Goal: Navigation & Orientation: Find specific page/section

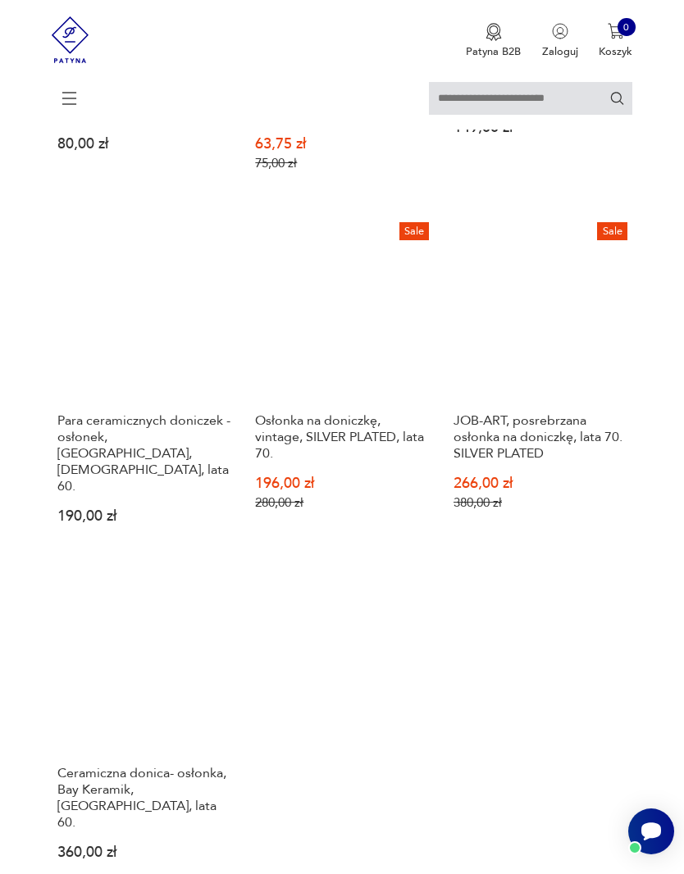
scroll to position [1721, 0]
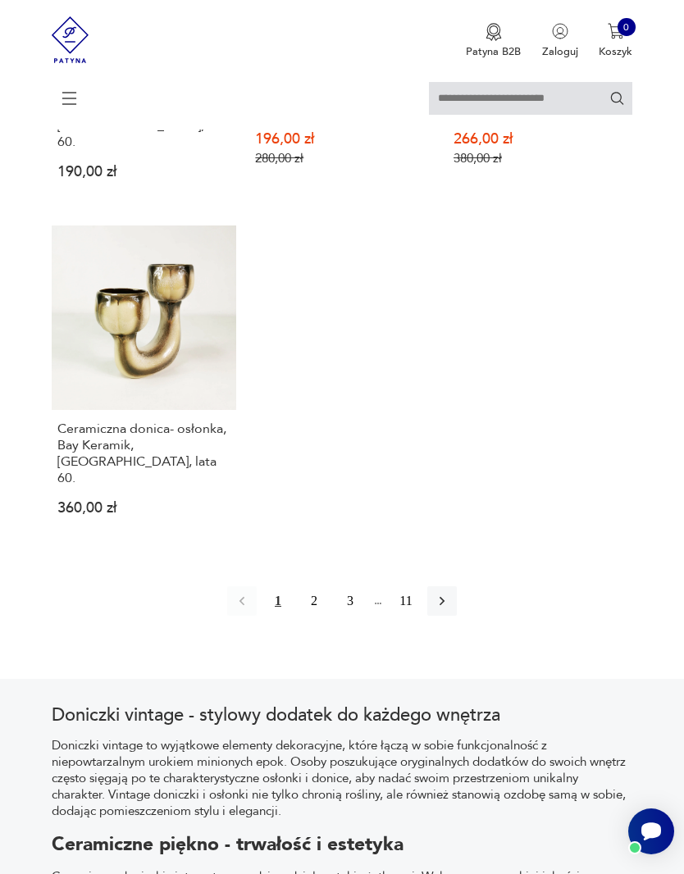
click at [450, 609] on icon "button" at bounding box center [442, 601] width 16 height 16
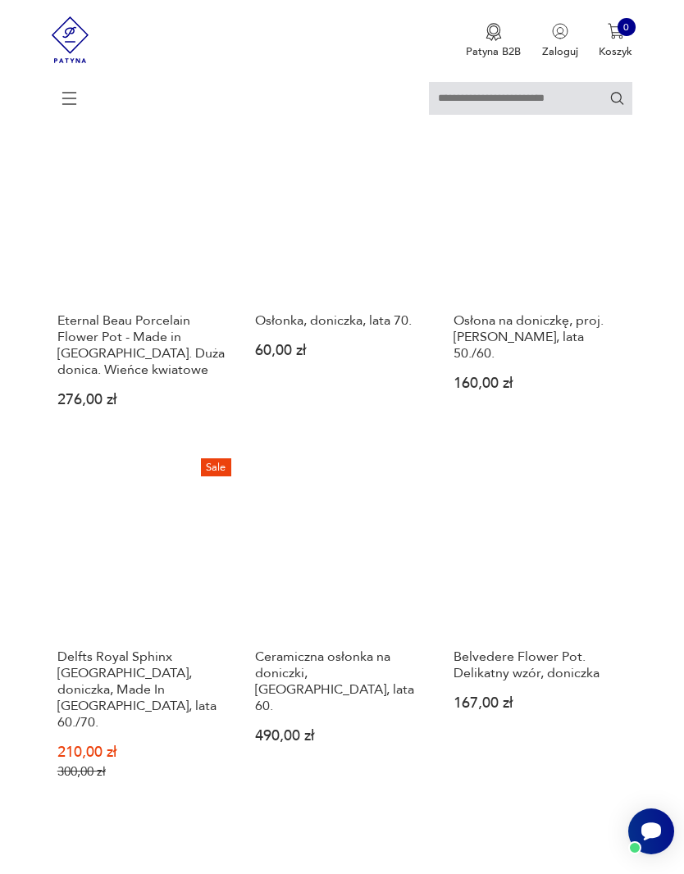
scroll to position [1167, 0]
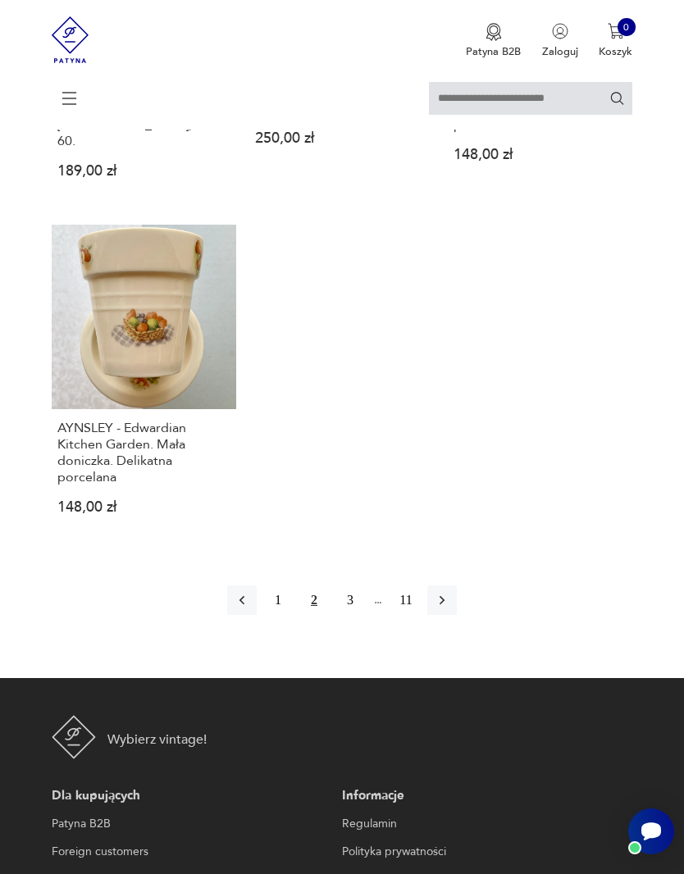
click at [457, 615] on button "button" at bounding box center [442, 601] width 30 height 30
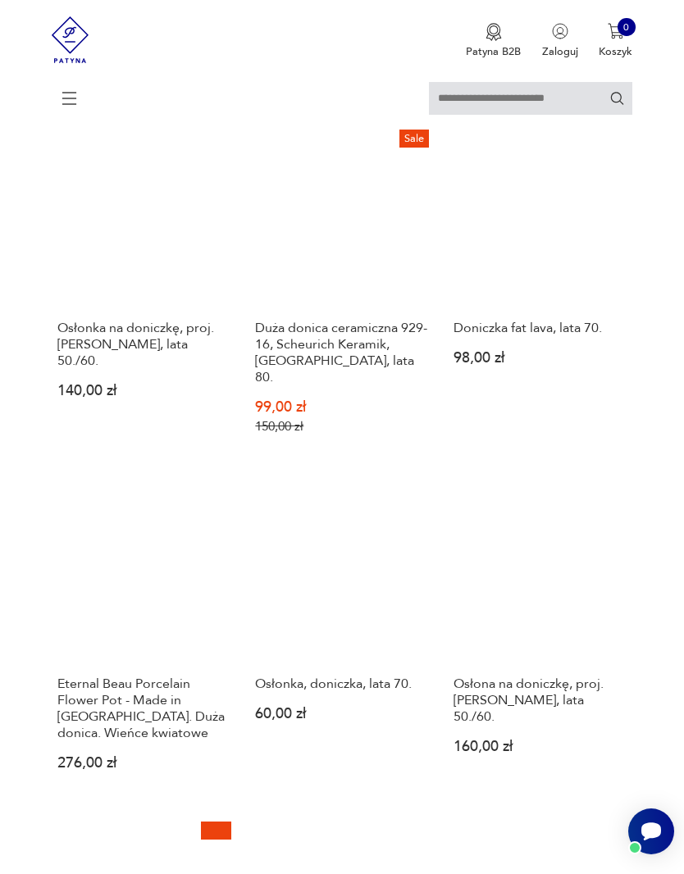
scroll to position [299, 0]
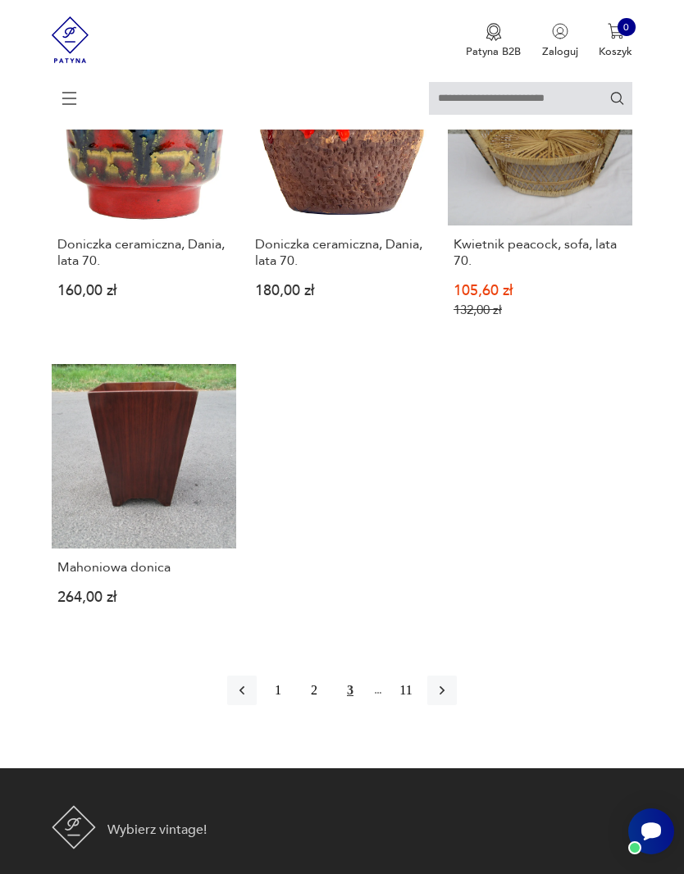
click at [457, 705] on button "button" at bounding box center [442, 691] width 30 height 30
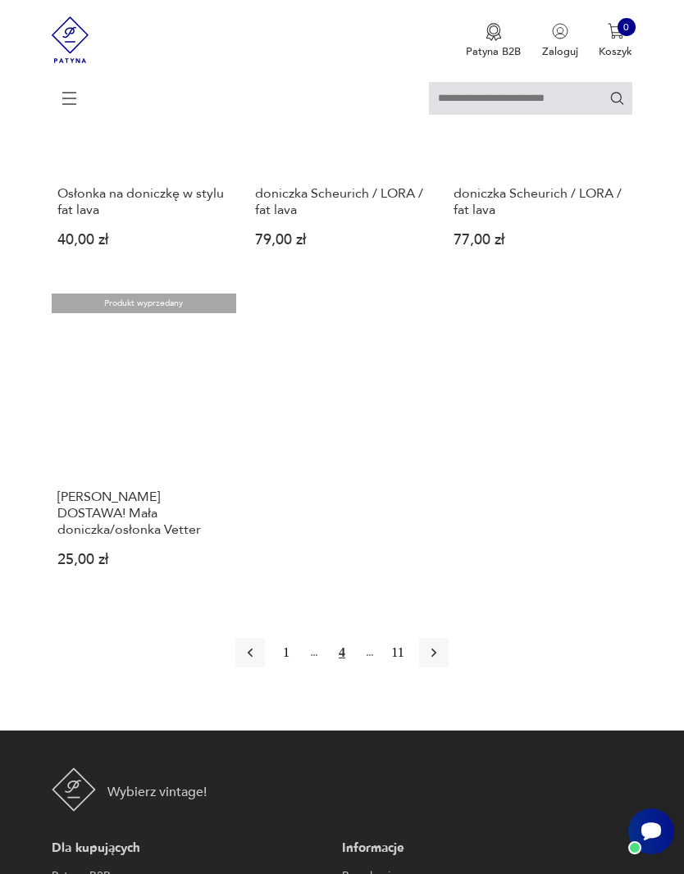
scroll to position [1899, 0]
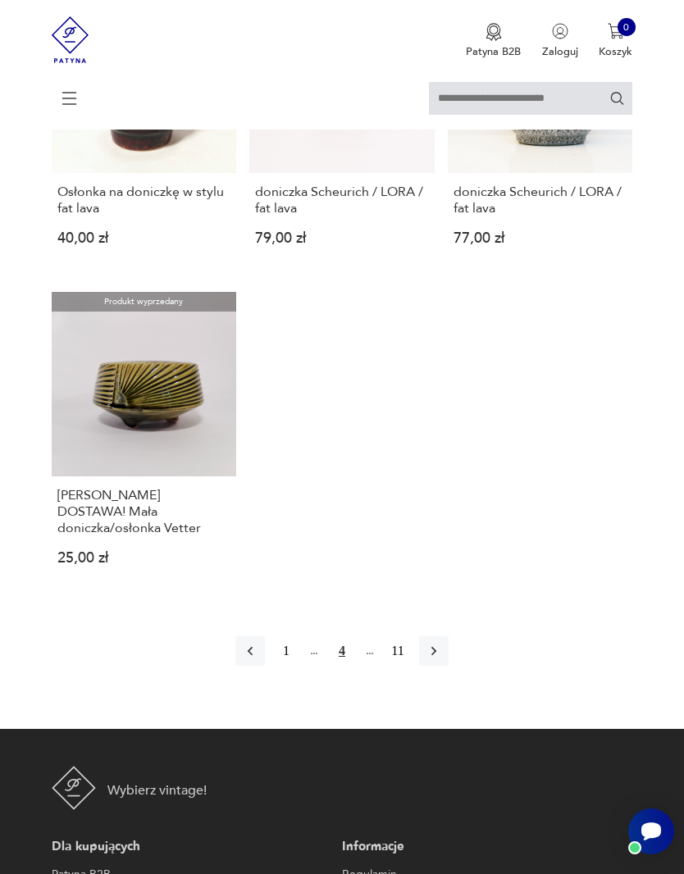
click at [280, 666] on button "1" at bounding box center [287, 652] width 30 height 30
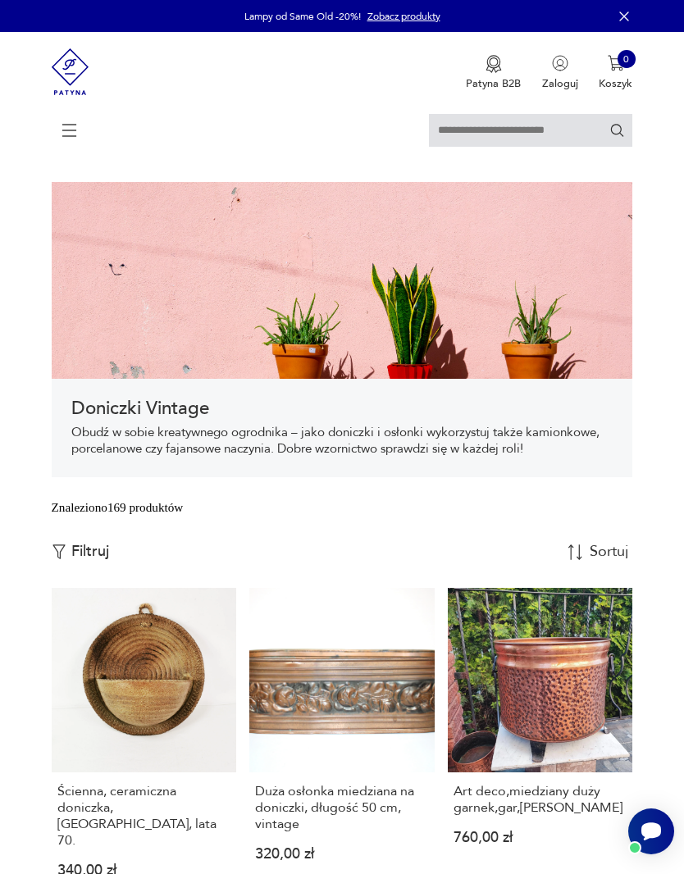
click at [107, 561] on p "Filtruj" at bounding box center [90, 552] width 38 height 18
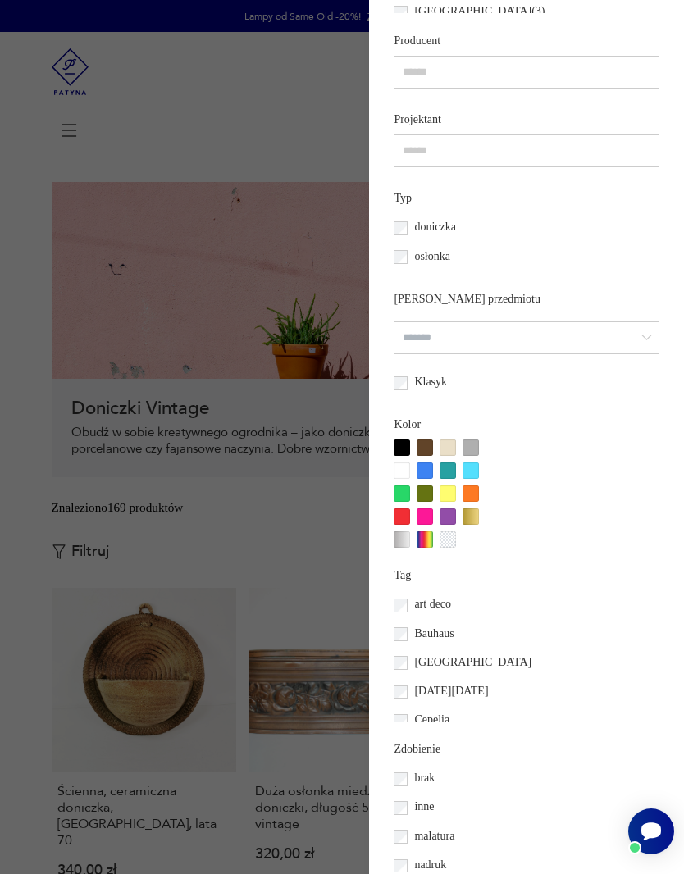
scroll to position [1041, 0]
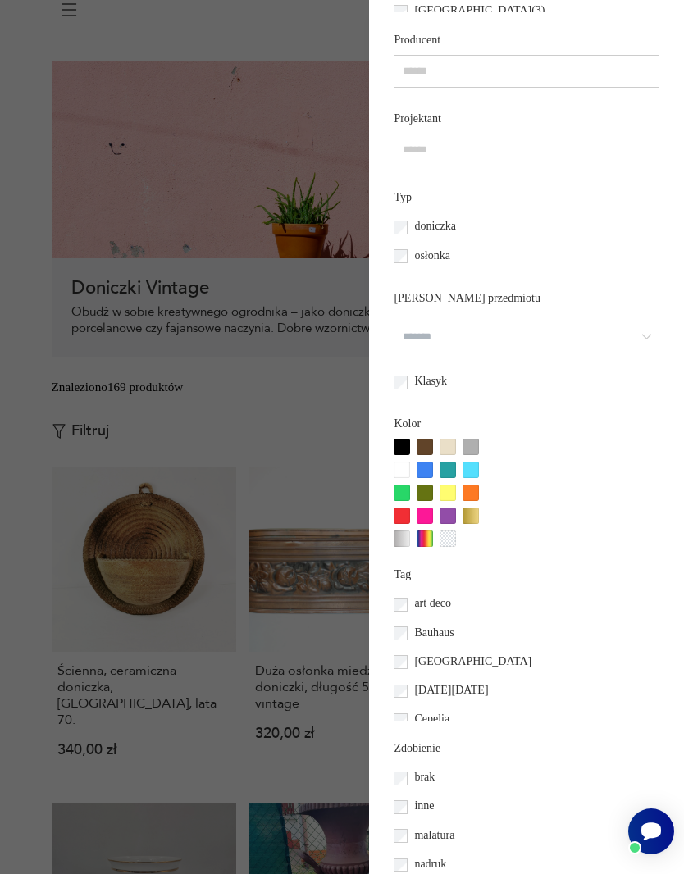
scroll to position [299, 0]
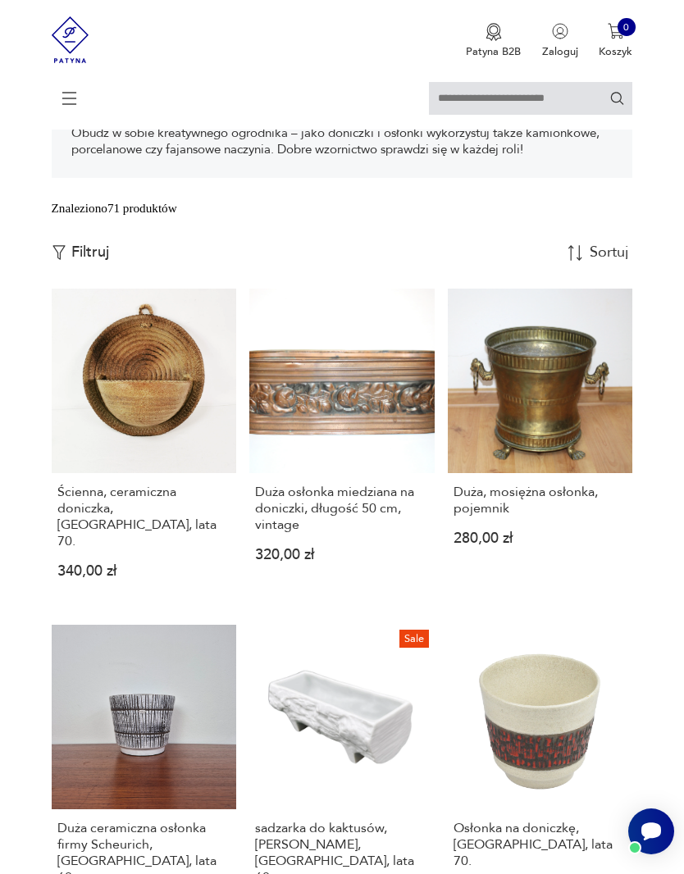
click at [107, 262] on p "Filtruj" at bounding box center [90, 253] width 38 height 18
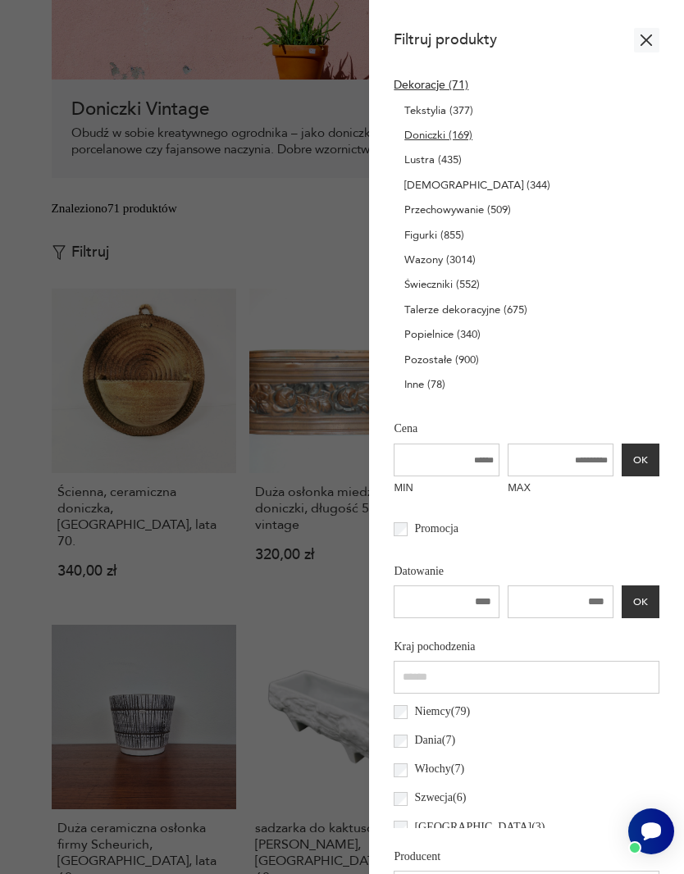
scroll to position [0, 0]
click at [651, 50] on icon "button" at bounding box center [647, 40] width 20 height 20
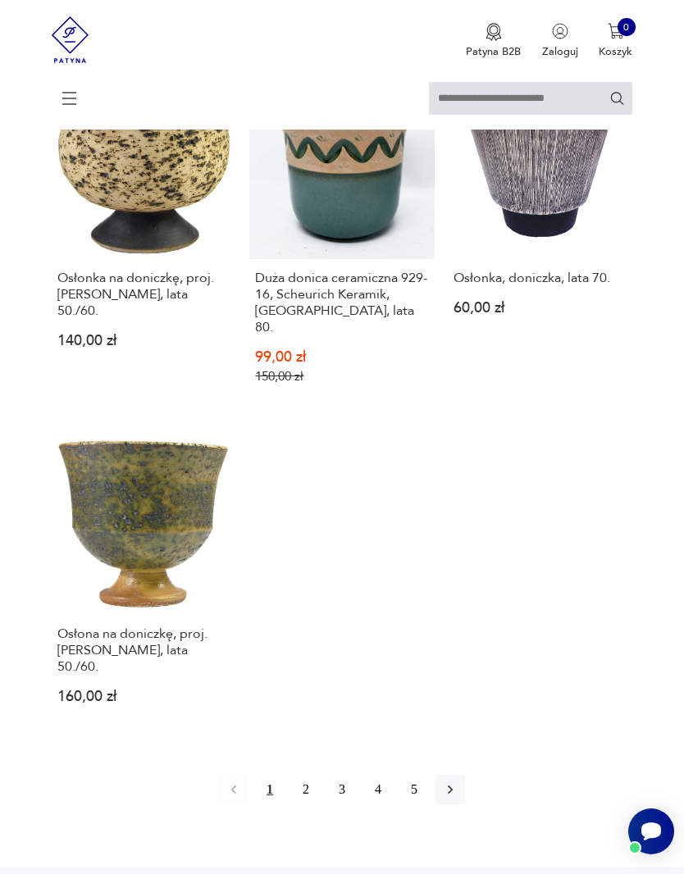
scroll to position [1902, 0]
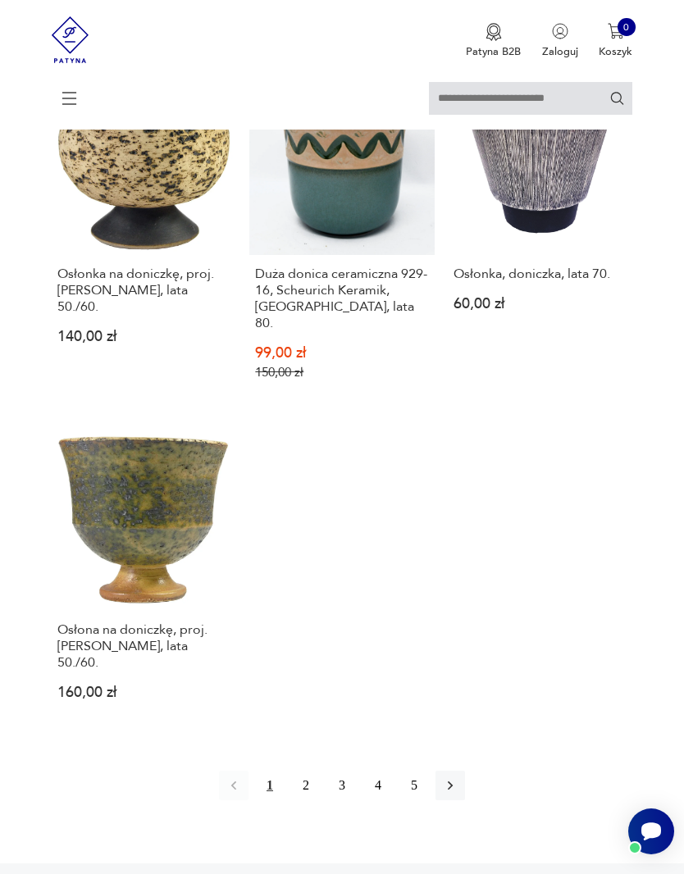
click at [459, 794] on icon "button" at bounding box center [450, 786] width 16 height 16
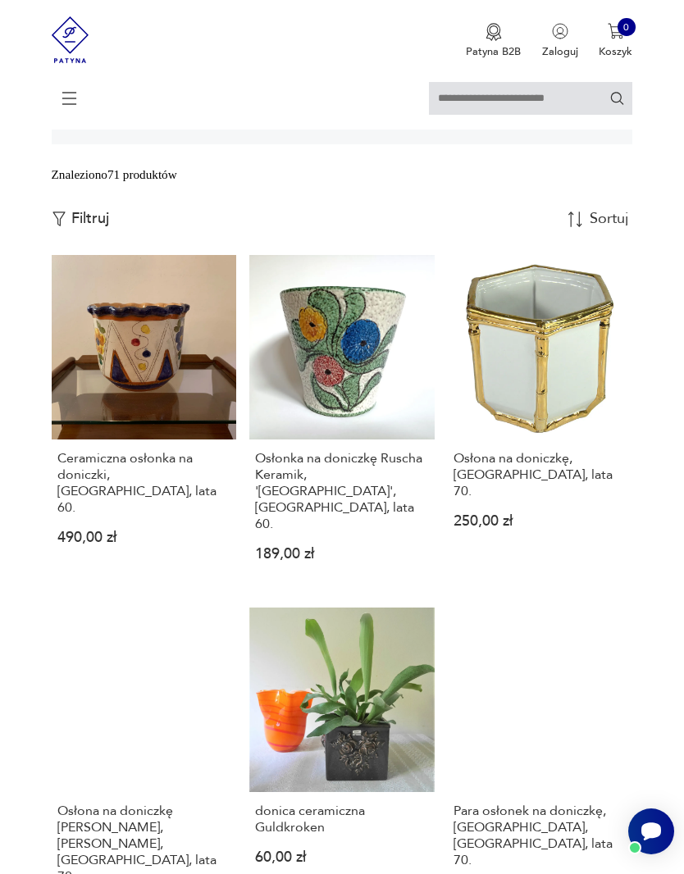
scroll to position [336, 0]
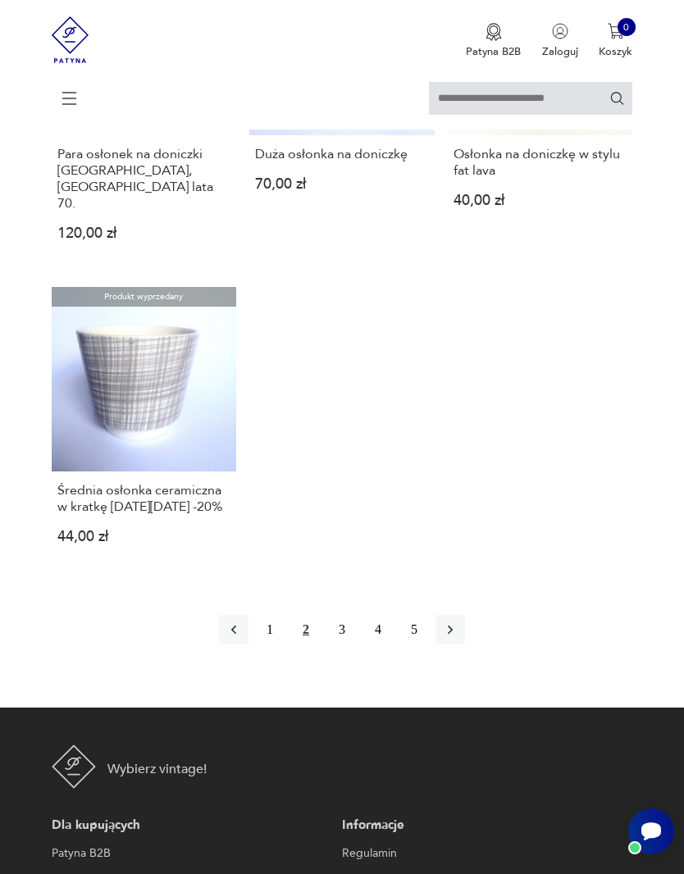
click at [452, 645] on button "button" at bounding box center [451, 630] width 30 height 30
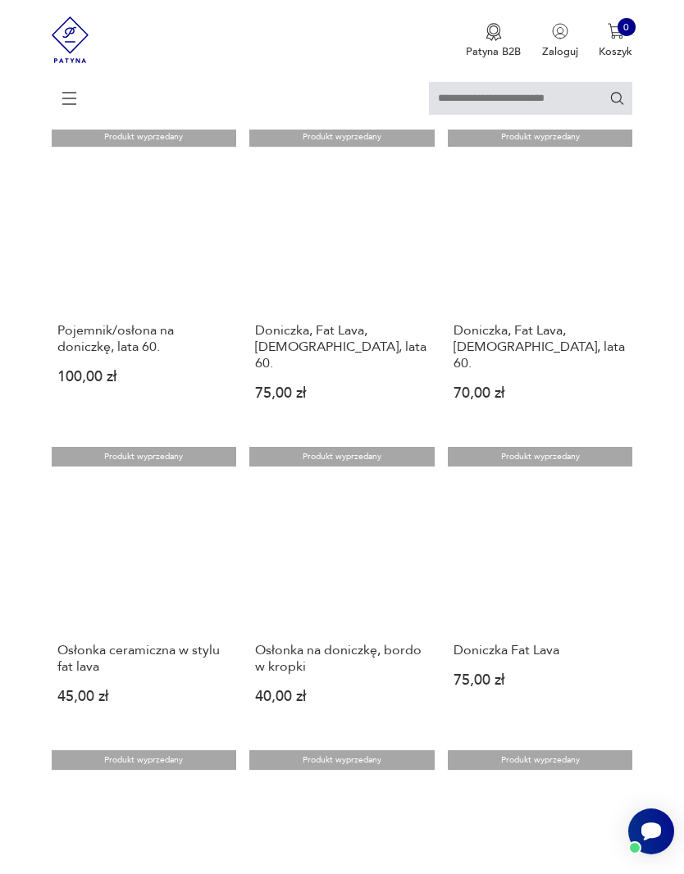
scroll to position [794, 0]
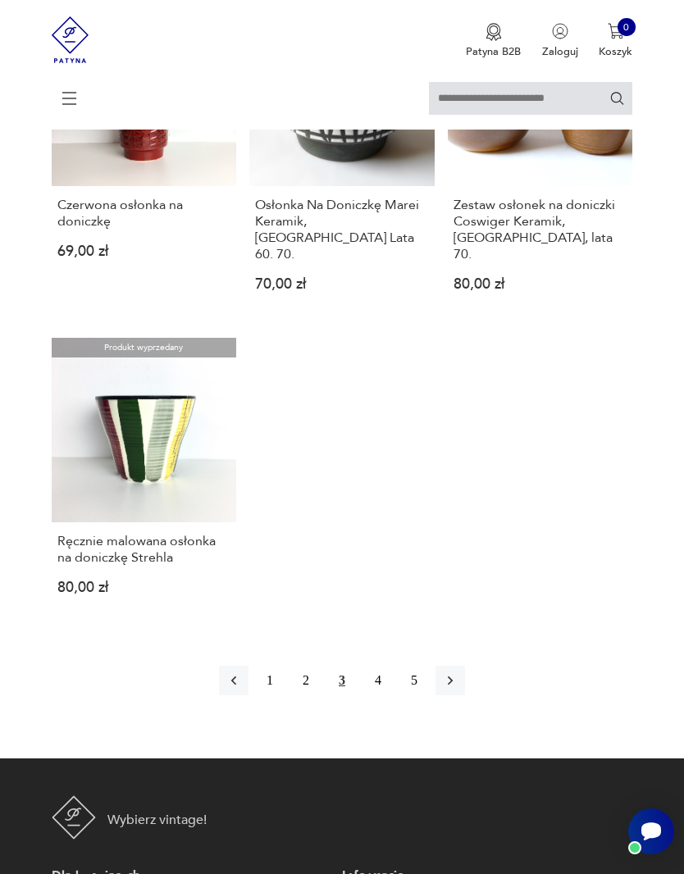
click at [465, 696] on button "button" at bounding box center [451, 681] width 30 height 30
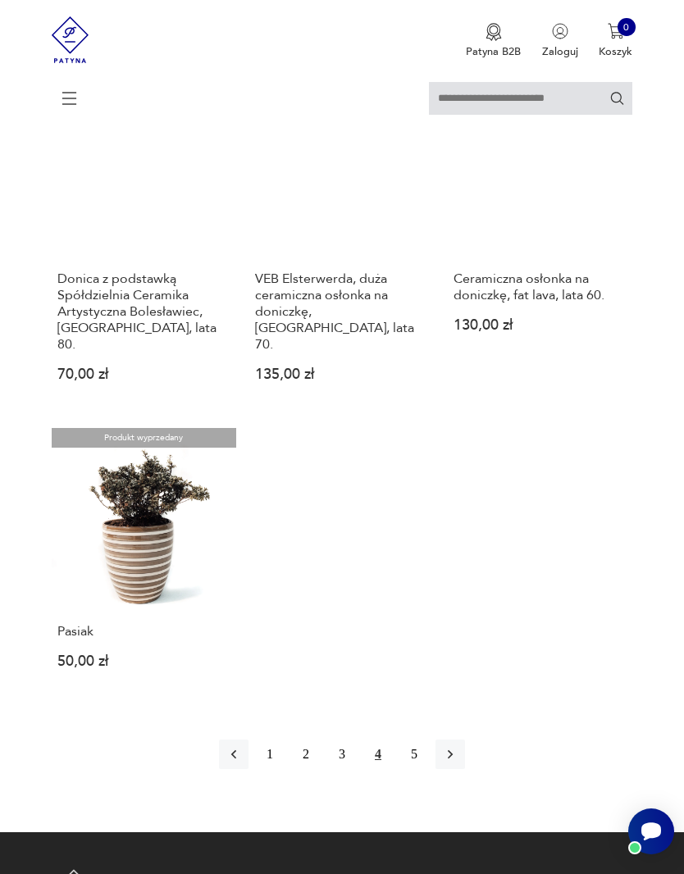
scroll to position [1846, 0]
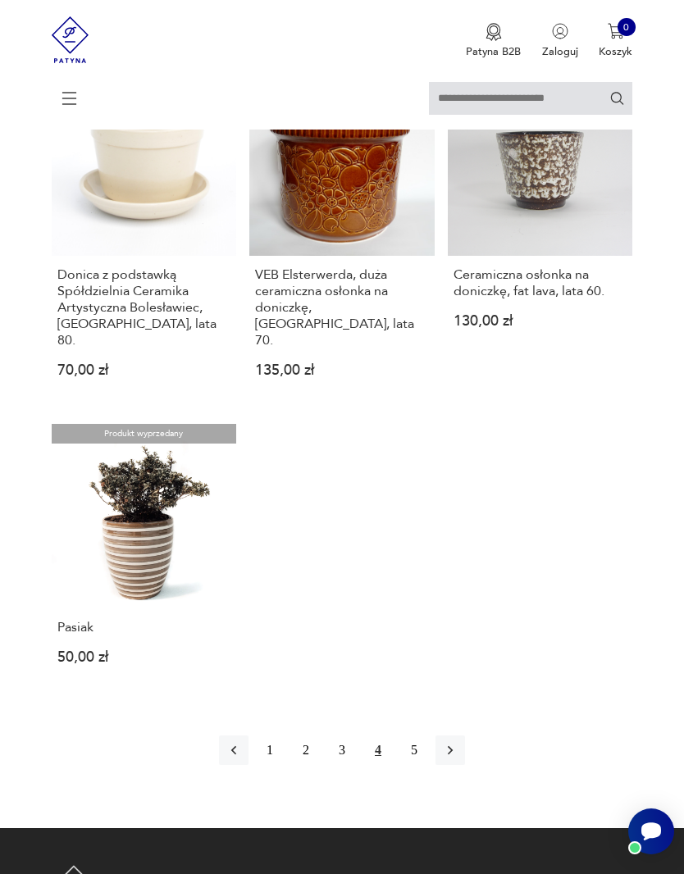
click at [459, 759] on icon "button" at bounding box center [450, 750] width 16 height 16
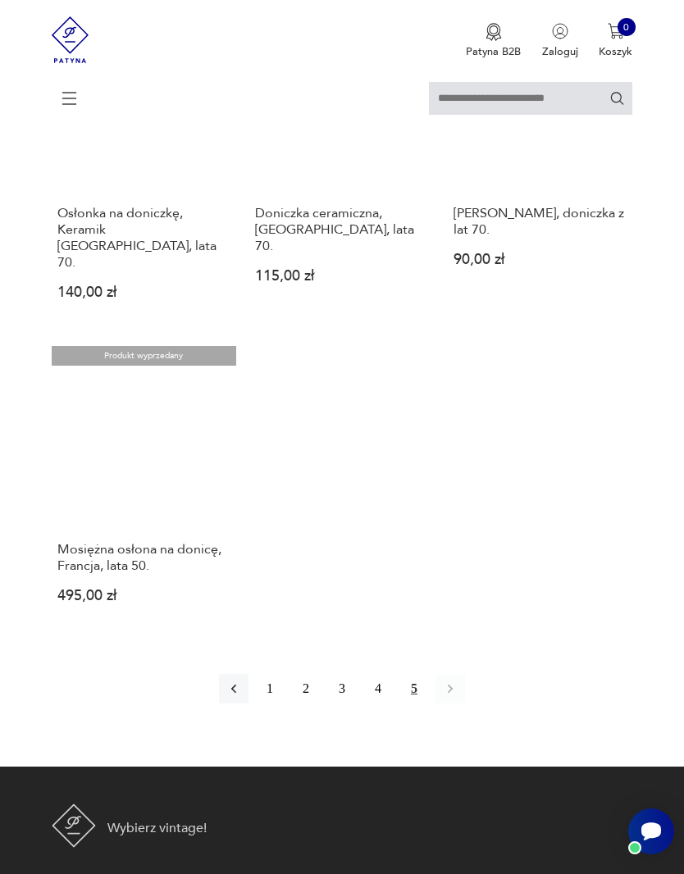
scroll to position [883, 0]
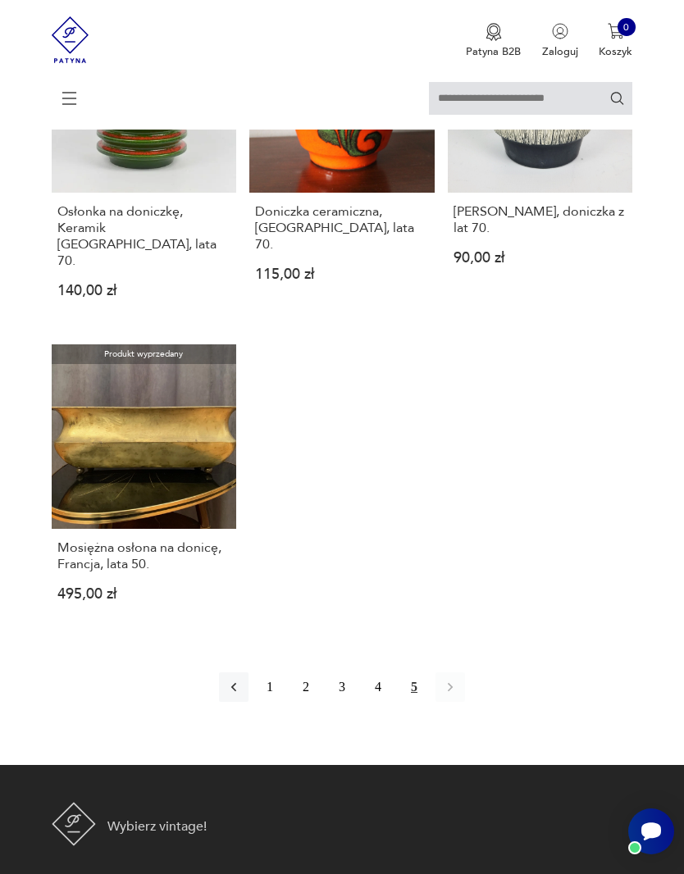
click at [268, 702] on button "1" at bounding box center [270, 688] width 30 height 30
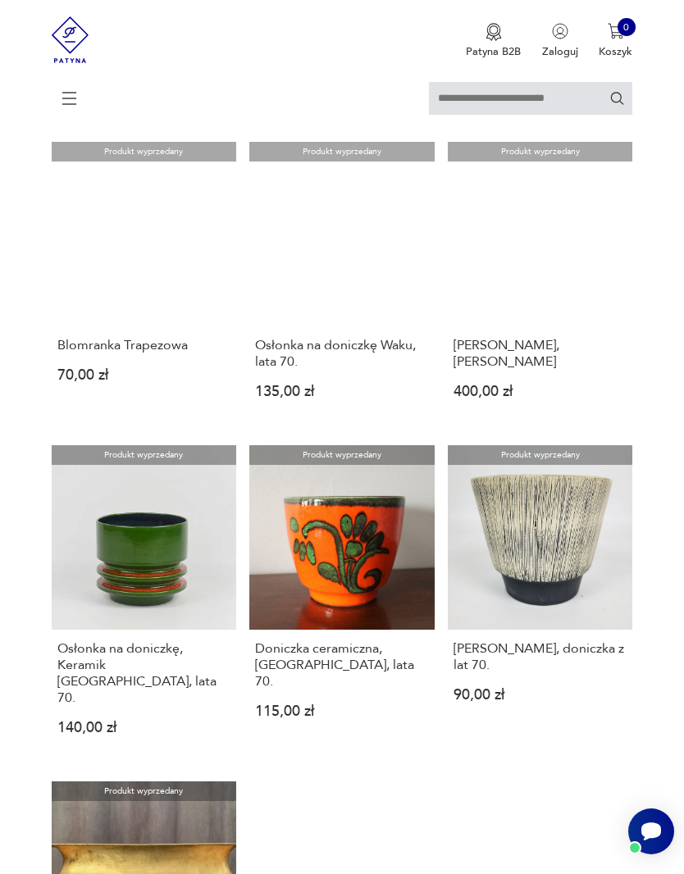
scroll to position [299, 0]
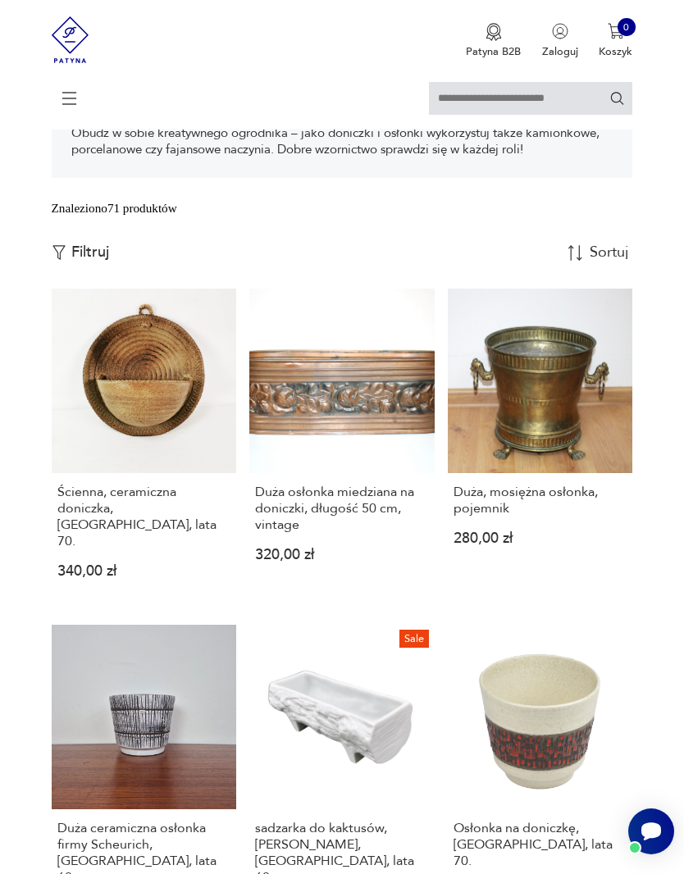
click at [67, 99] on icon at bounding box center [69, 98] width 57 height 57
